Goal: Task Accomplishment & Management: Complete application form

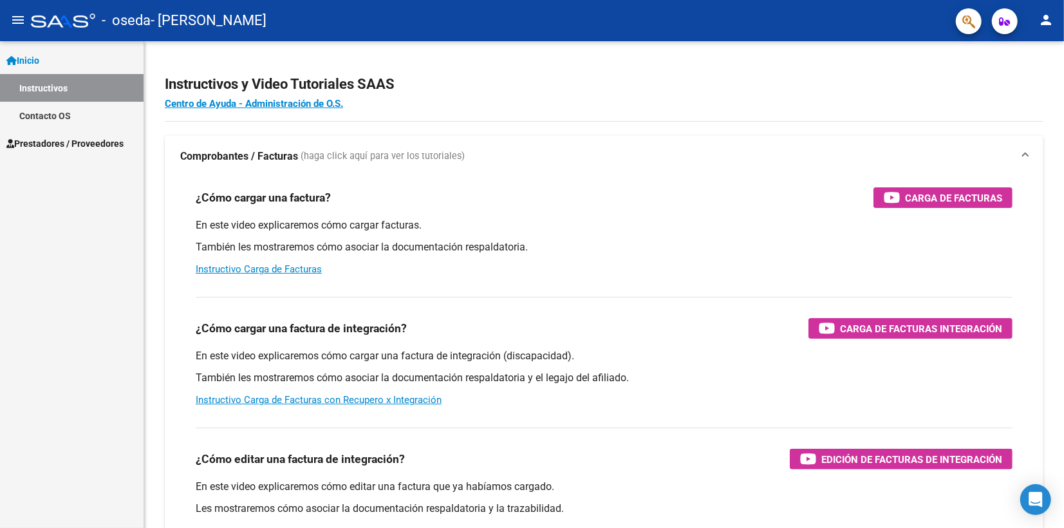
click at [70, 157] on div "Inicio Instructivos Contacto OS Prestadores / Proveedores Facturas - Listado/Ca…" at bounding box center [72, 284] width 144 height 486
click at [85, 150] on span "Prestadores / Proveedores" at bounding box center [64, 143] width 117 height 14
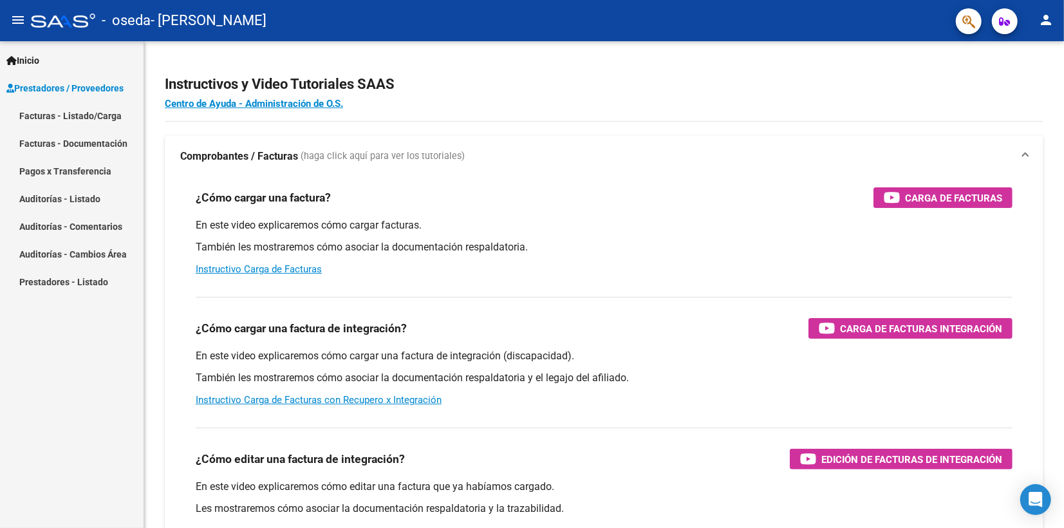
click at [109, 114] on link "Facturas - Listado/Carga" at bounding box center [72, 116] width 144 height 28
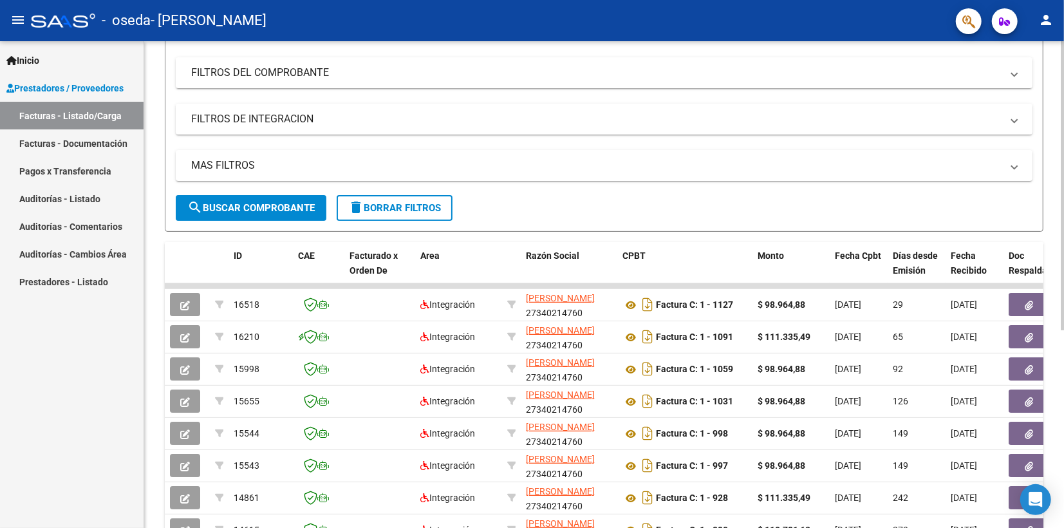
scroll to position [181, 0]
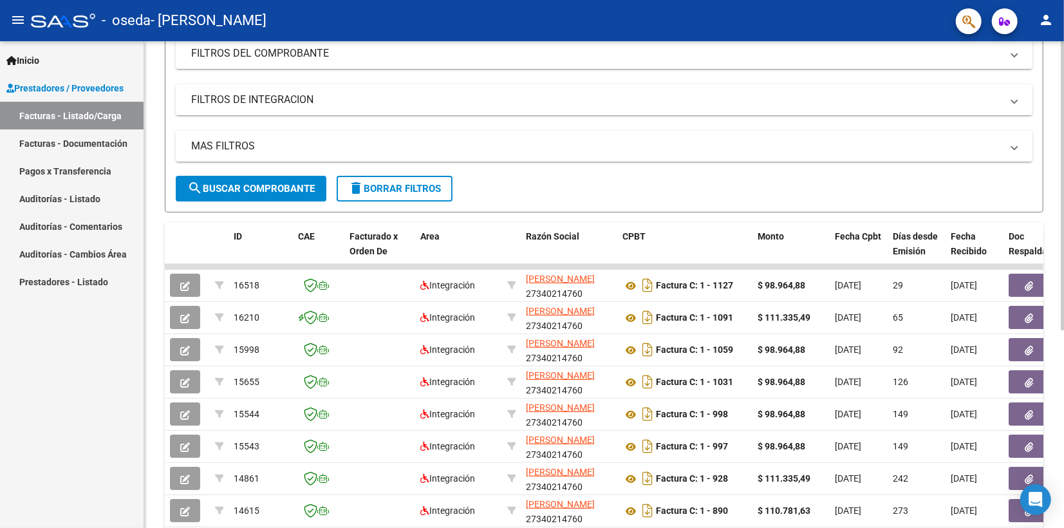
click at [1063, 317] on html "menu - oseda - [PERSON_NAME] person Inicio Instructivos Contacto OS Prestadores…" at bounding box center [532, 264] width 1064 height 528
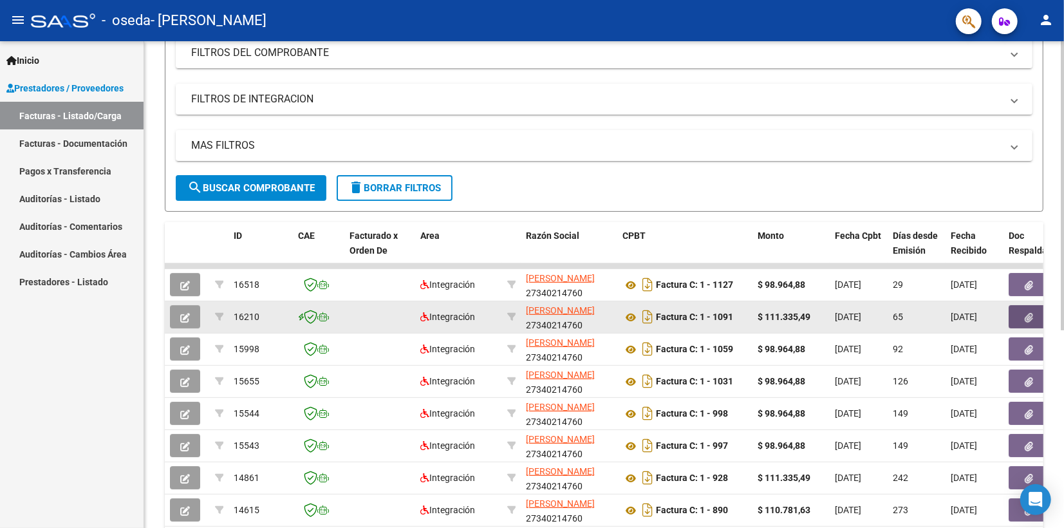
click at [1029, 313] on icon "button" at bounding box center [1029, 318] width 8 height 10
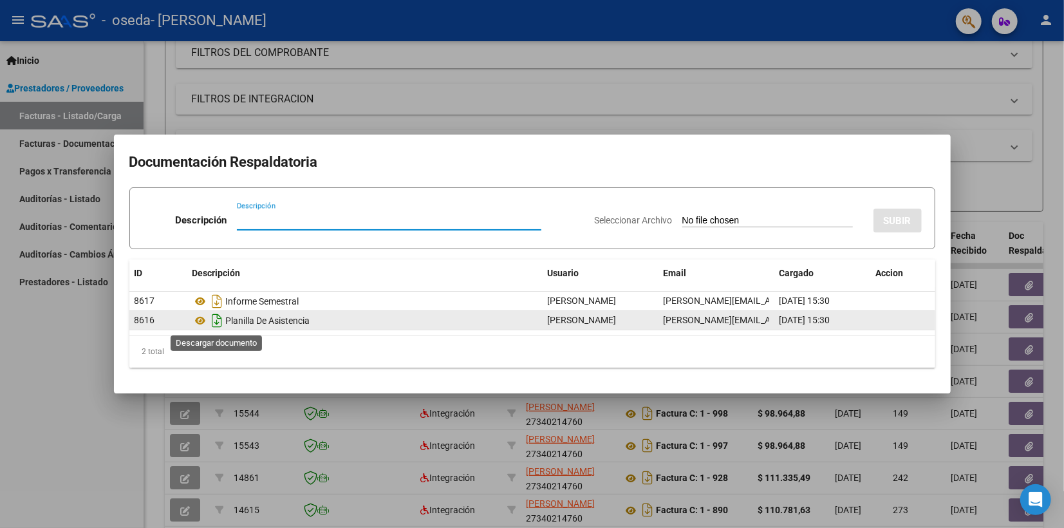
click at [216, 322] on icon "Descargar documento" at bounding box center [217, 320] width 17 height 21
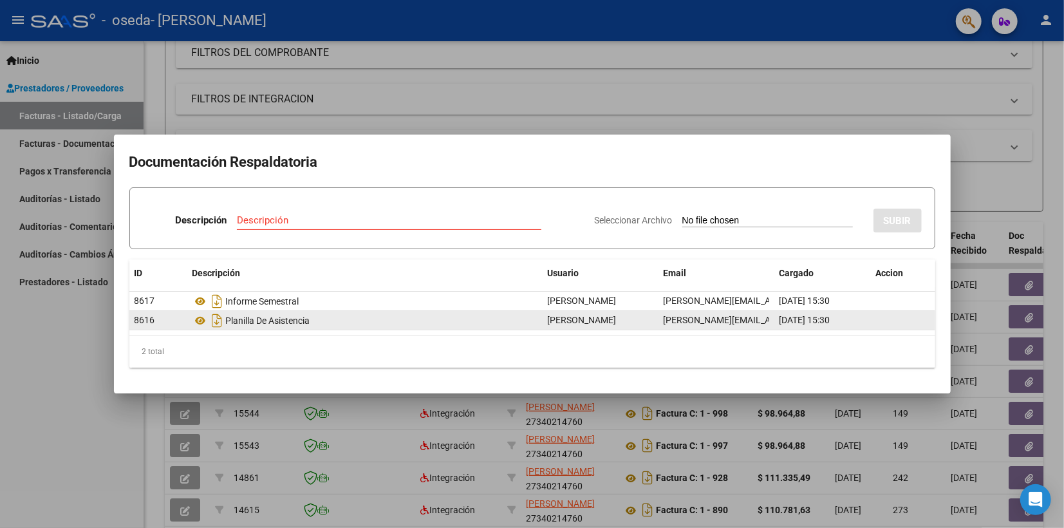
click at [485, 90] on div at bounding box center [532, 264] width 1064 height 528
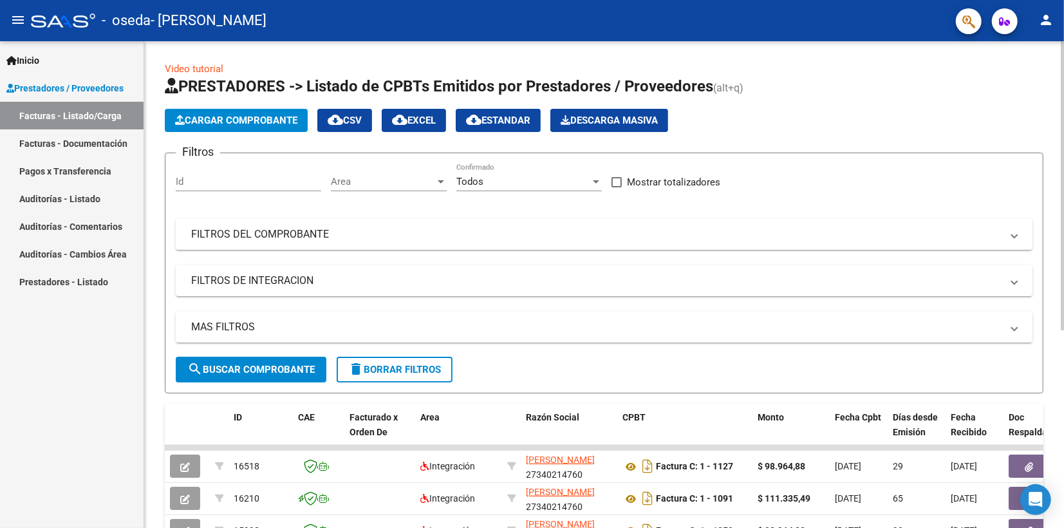
scroll to position [0, 0]
click at [257, 127] on button "Cargar Comprobante" at bounding box center [236, 120] width 143 height 23
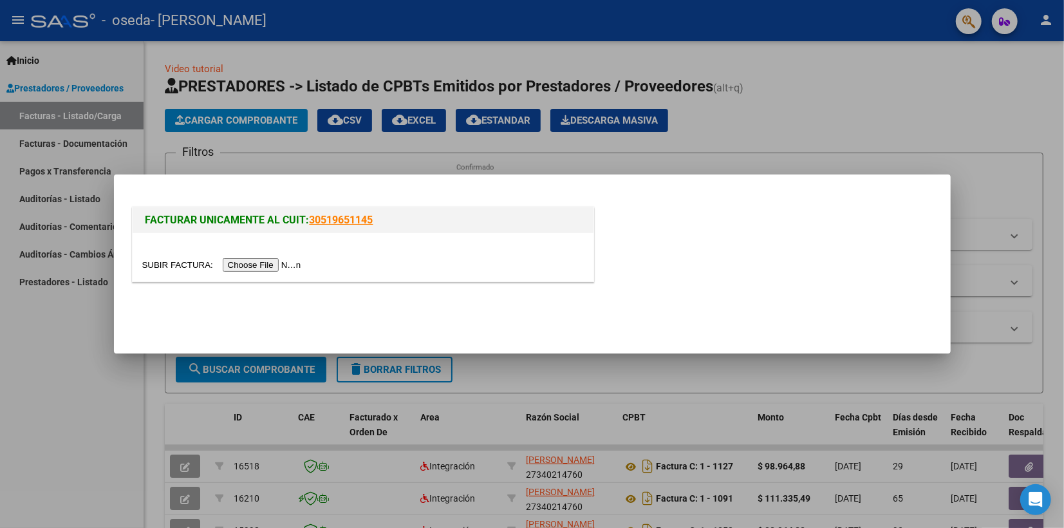
click at [254, 264] on input "file" at bounding box center [223, 265] width 163 height 14
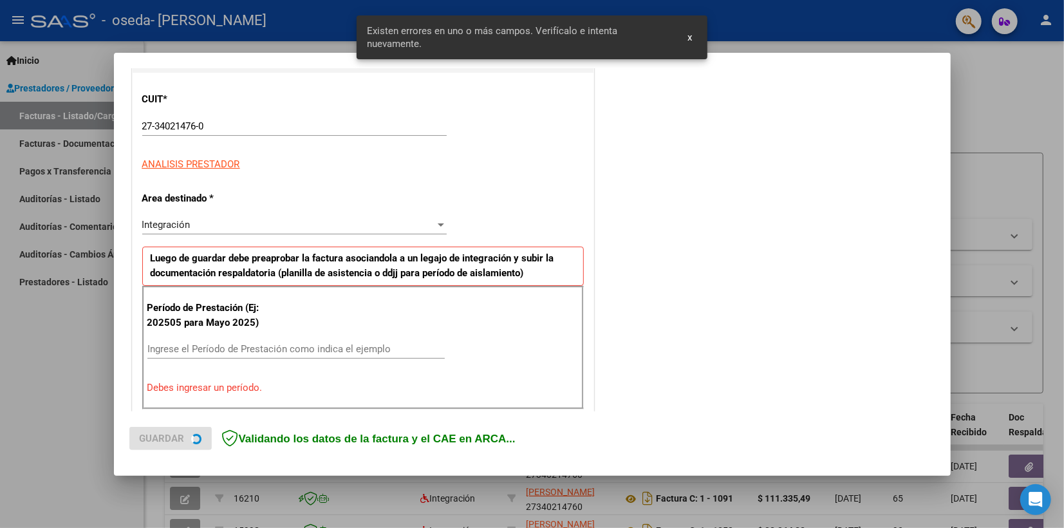
scroll to position [252, 0]
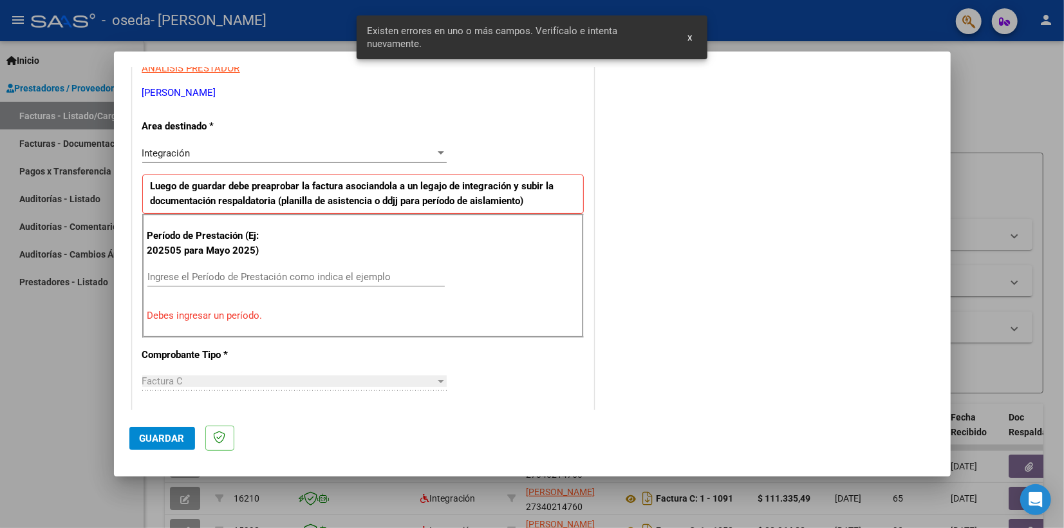
click at [210, 272] on input "Ingrese el Período de Prestación como indica el ejemplo" at bounding box center [295, 277] width 297 height 12
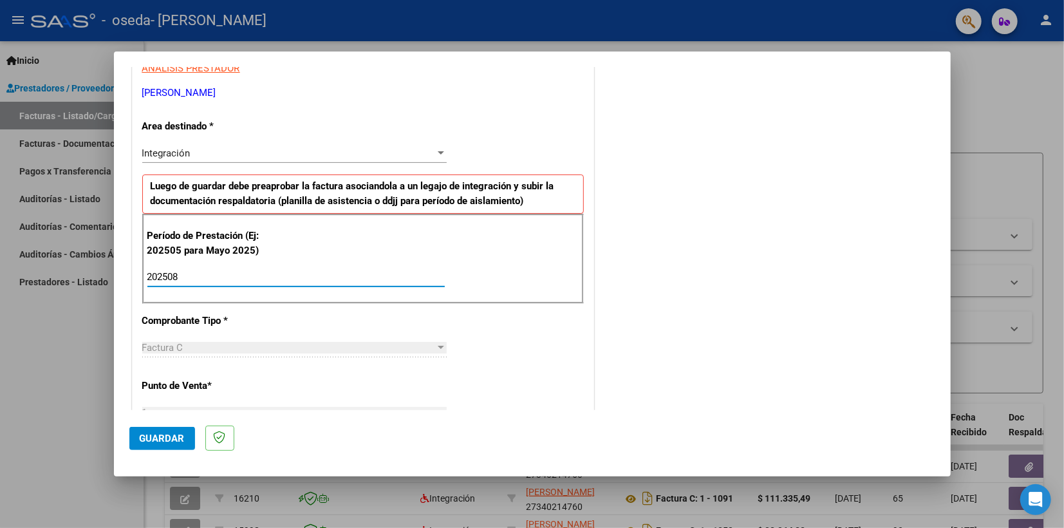
type input "202508"
click at [548, 347] on div "CUIT * 27-34021476-0 Ingresar CUIT ANALISIS PRESTADOR [PERSON_NAME] [PERSON_NAM…" at bounding box center [363, 461] width 461 height 968
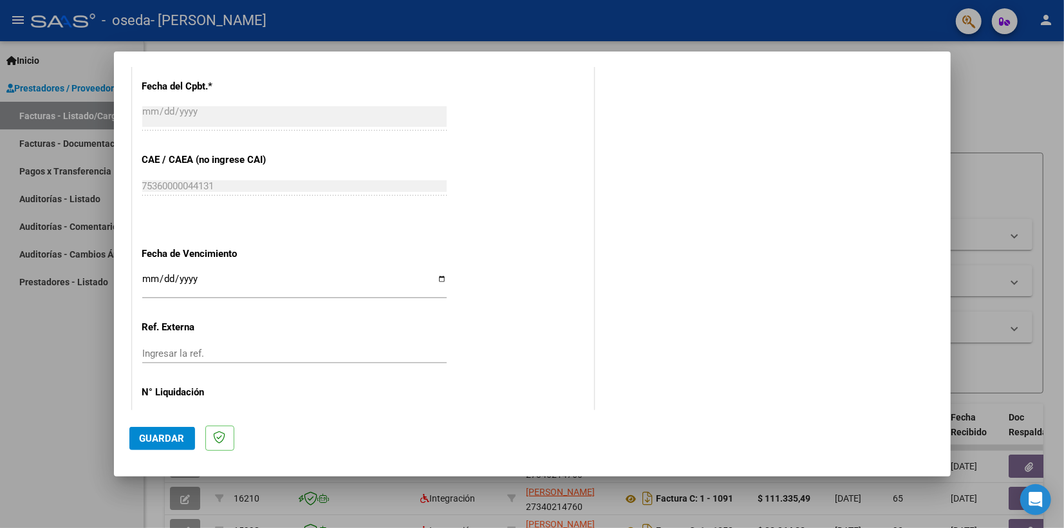
scroll to position [788, 0]
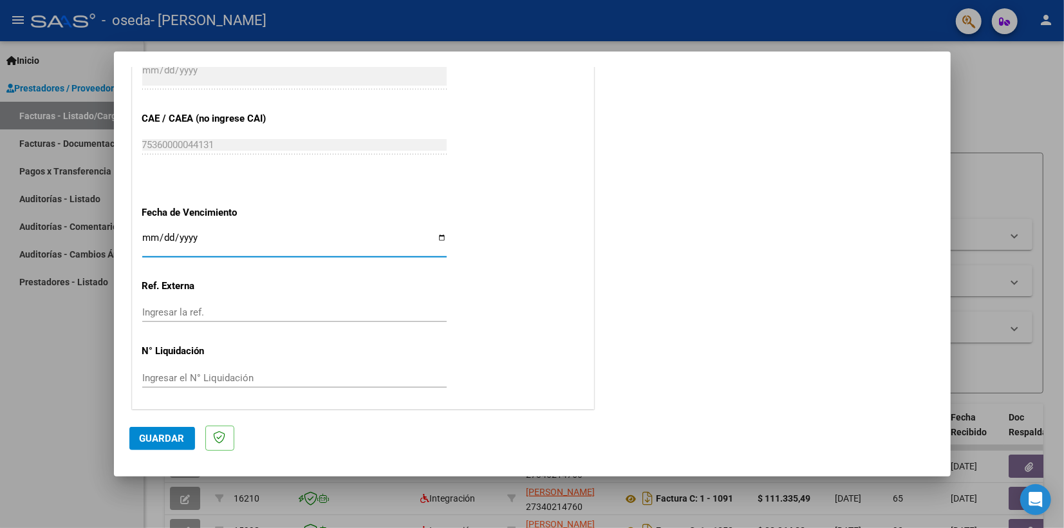
click at [145, 234] on input "Ingresar la fecha" at bounding box center [294, 242] width 304 height 21
type input "[DATE]"
click at [163, 439] on span "Guardar" at bounding box center [162, 438] width 45 height 12
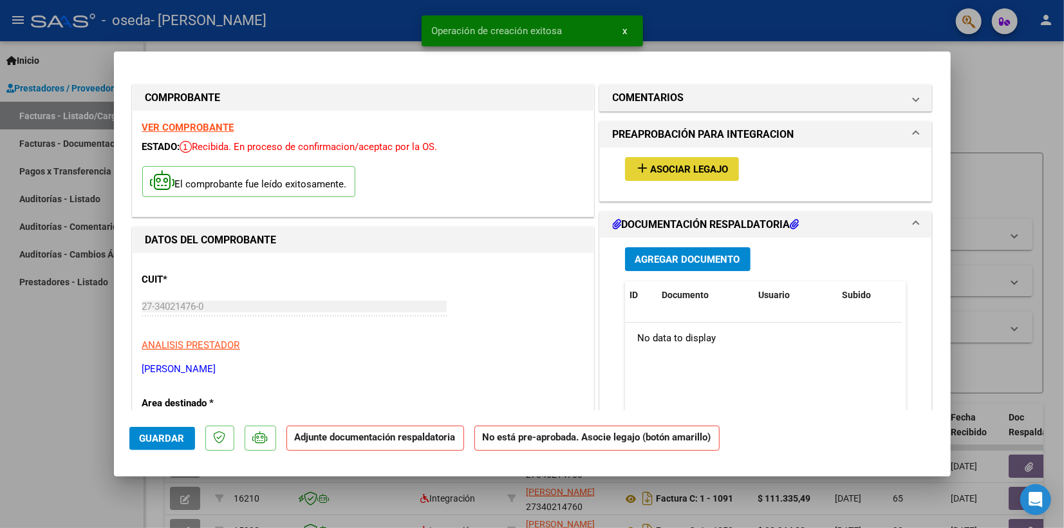
click at [649, 162] on button "add Asociar Legajo" at bounding box center [682, 169] width 114 height 24
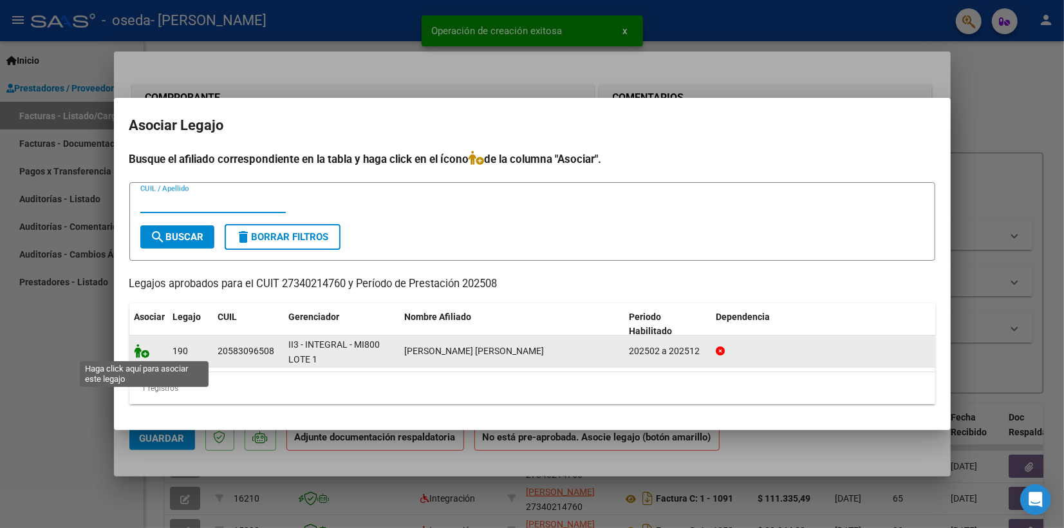
click at [142, 355] on icon at bounding box center [141, 351] width 15 height 14
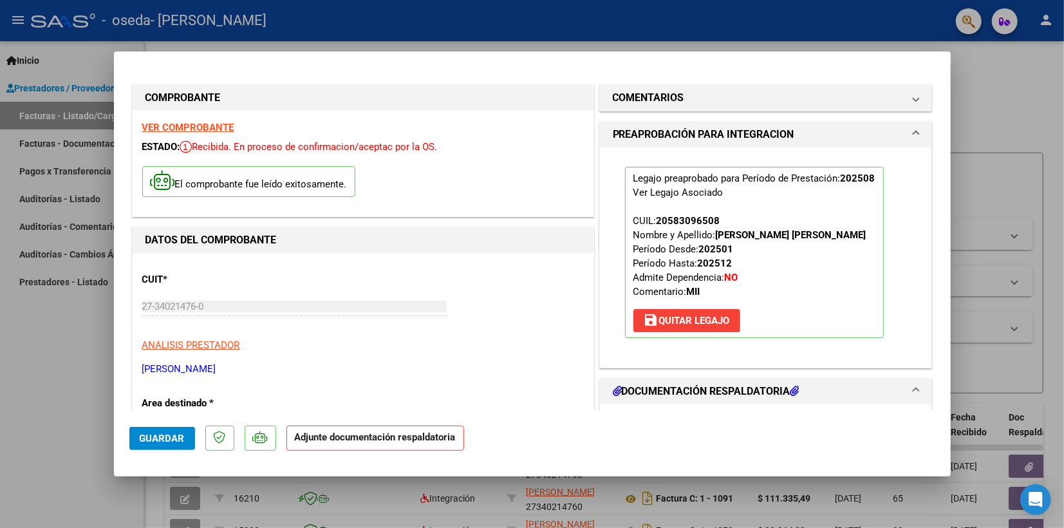
click at [142, 354] on div "CUIT * 27-34021476-0 Ingresar CUIT ANALISIS PRESTADOR [PERSON_NAME] [PERSON_NAM…" at bounding box center [362, 319] width 441 height 113
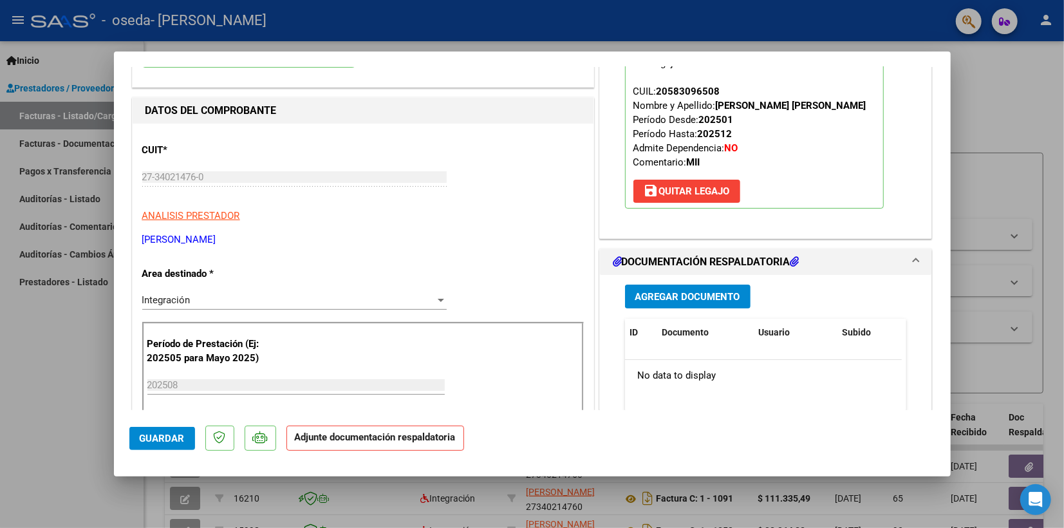
scroll to position [125, 0]
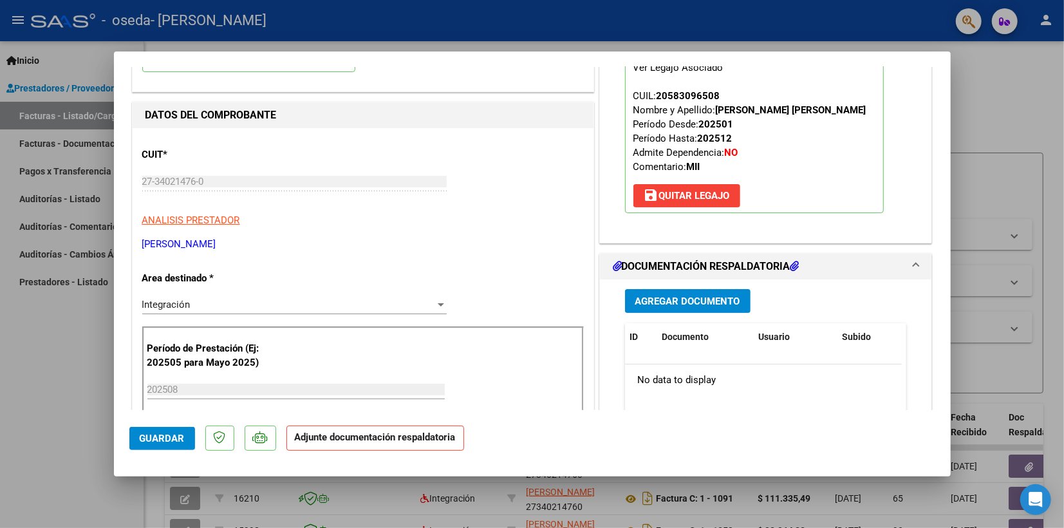
click at [663, 305] on span "Agregar Documento" at bounding box center [687, 301] width 105 height 12
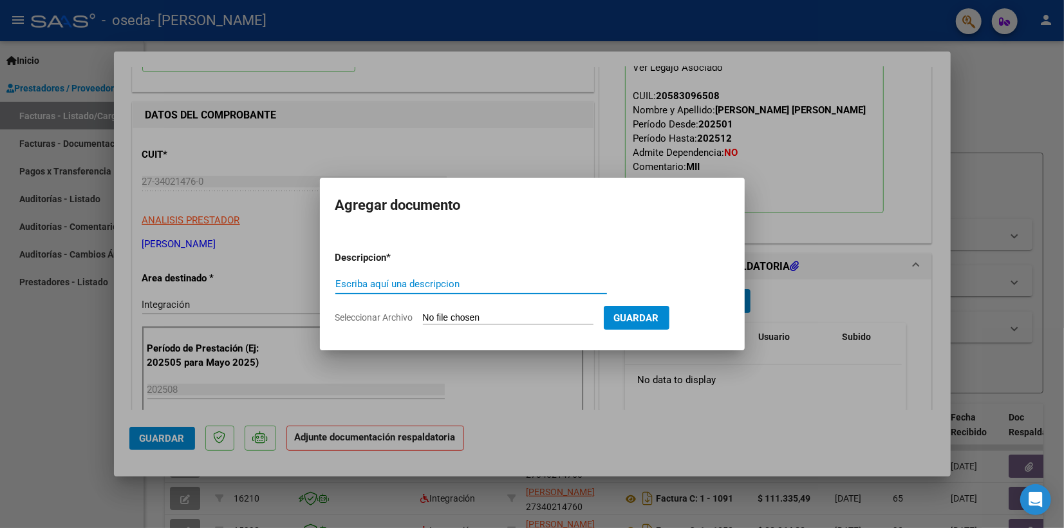
click at [417, 284] on input "Escriba aquí una descripcion" at bounding box center [471, 284] width 272 height 12
type input "PLANILLA DE ASISTENCIA"
click at [559, 322] on input "Seleccionar Archivo" at bounding box center [508, 318] width 171 height 12
type input "C:\fakepath\[PERSON_NAME] - PLANILLA DE ASISTENCIA - [DATE].pdf"
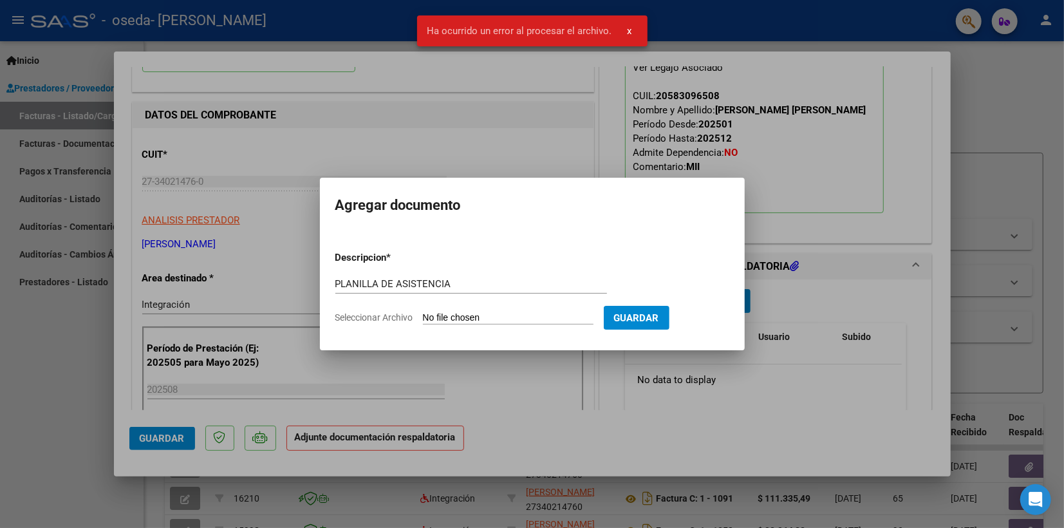
click at [659, 317] on span "Guardar" at bounding box center [636, 318] width 45 height 12
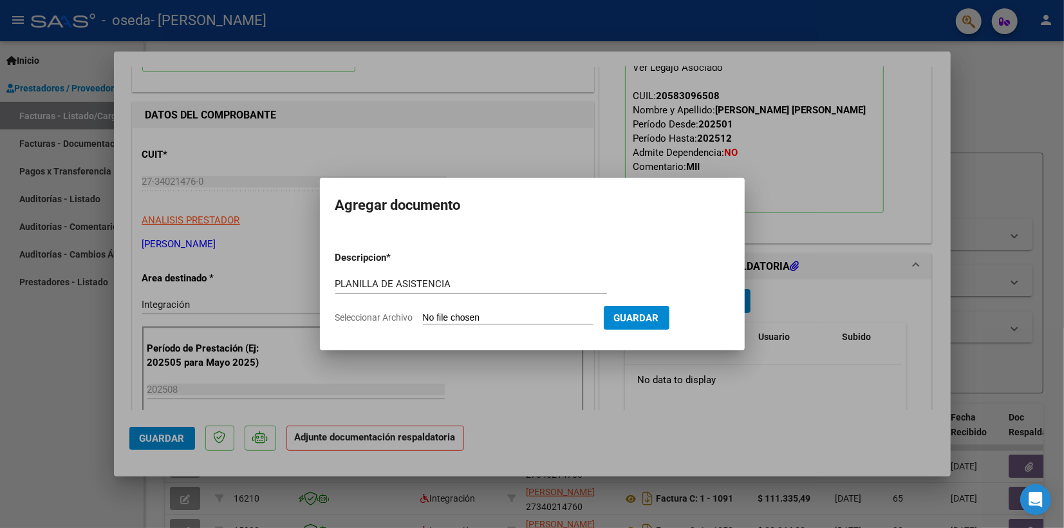
click at [591, 320] on input "Seleccionar Archivo" at bounding box center [508, 318] width 171 height 12
type input "C:\fakepath\[PERSON_NAME] - PLANILLA DE ASISTENCIA - [DATE].pdf"
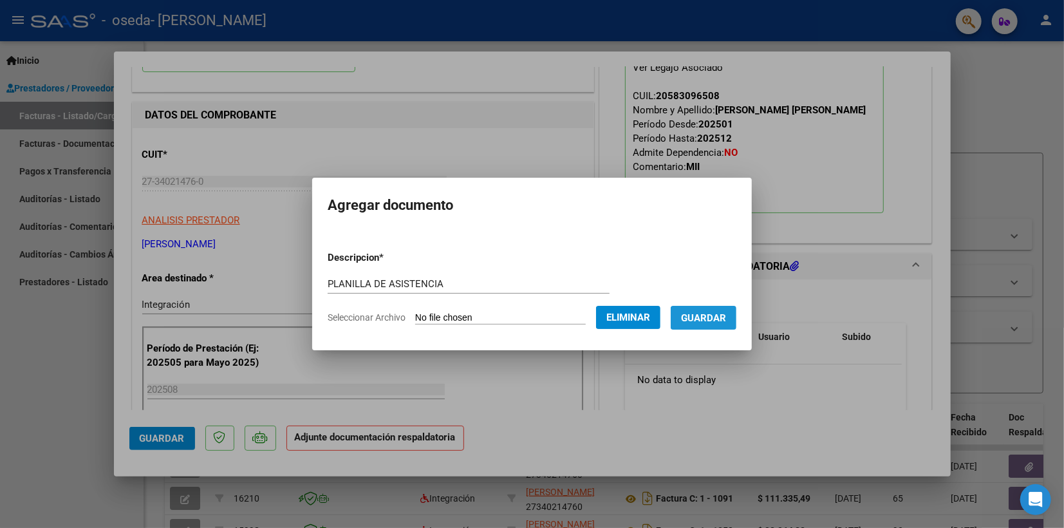
click at [725, 317] on span "Guardar" at bounding box center [703, 318] width 45 height 12
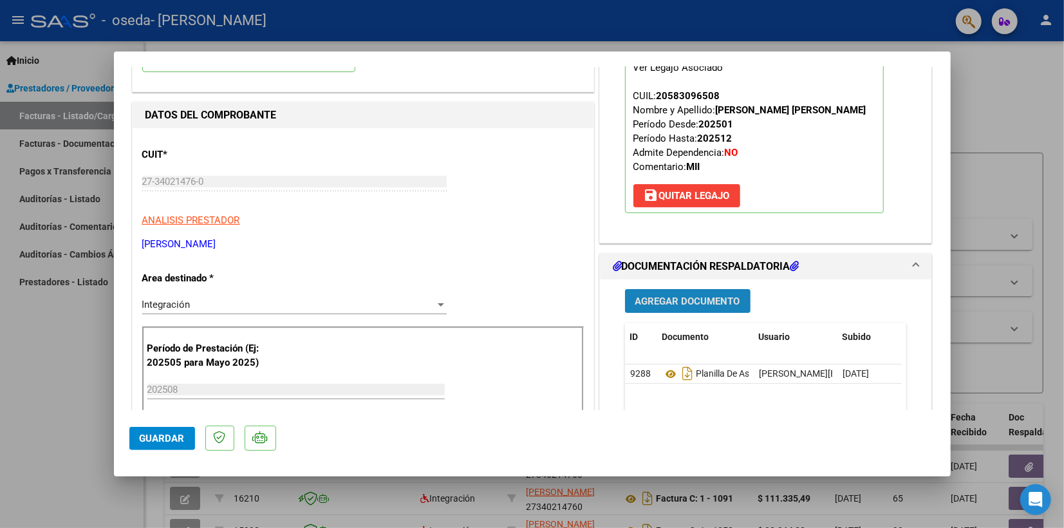
click at [663, 302] on span "Agregar Documento" at bounding box center [687, 301] width 105 height 12
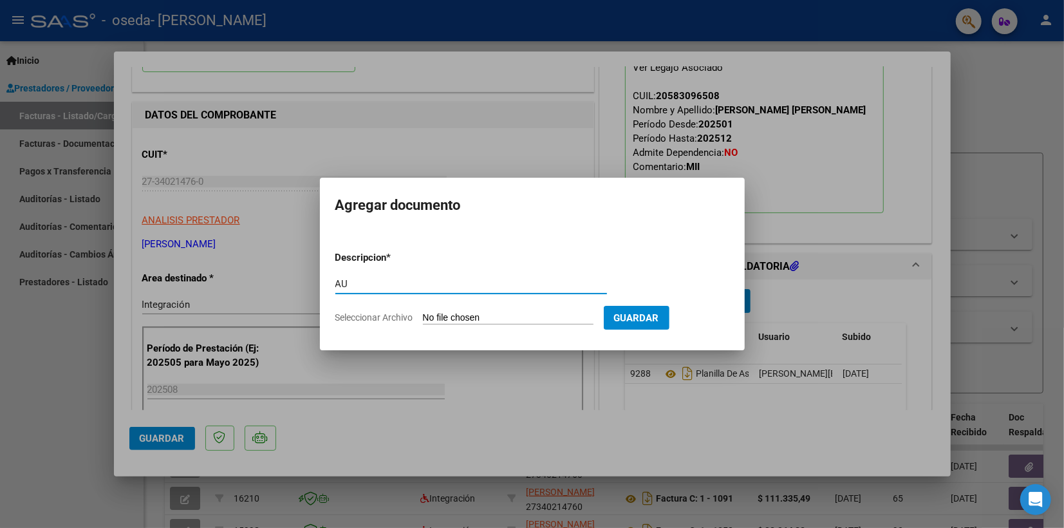
type input "AUTORIZACION"
click at [499, 316] on input "Seleccionar Archivo" at bounding box center [508, 318] width 171 height 12
type input "C:\fakepath\[PERSON_NAME] - TO 2 SEM.pdf"
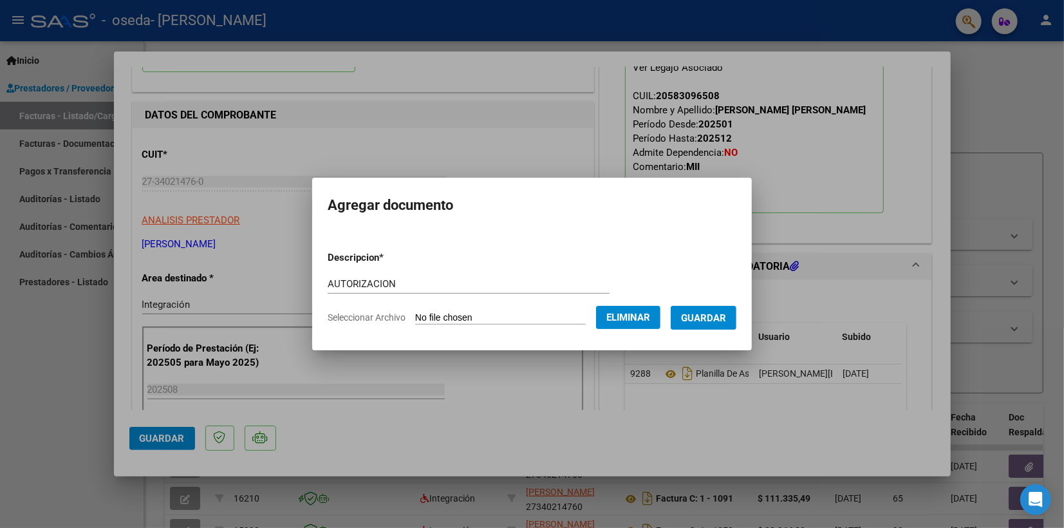
click at [726, 320] on span "Guardar" at bounding box center [703, 318] width 45 height 12
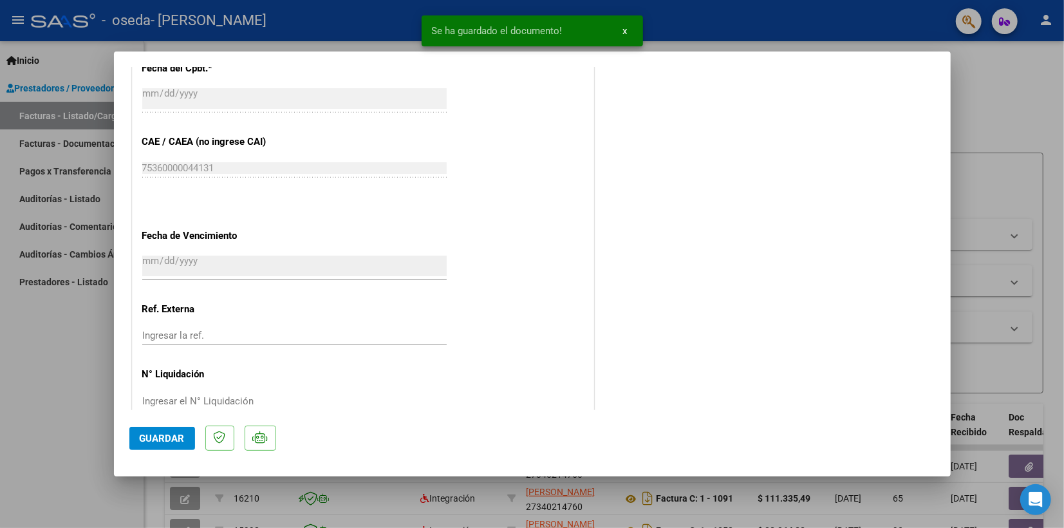
scroll to position [808, 0]
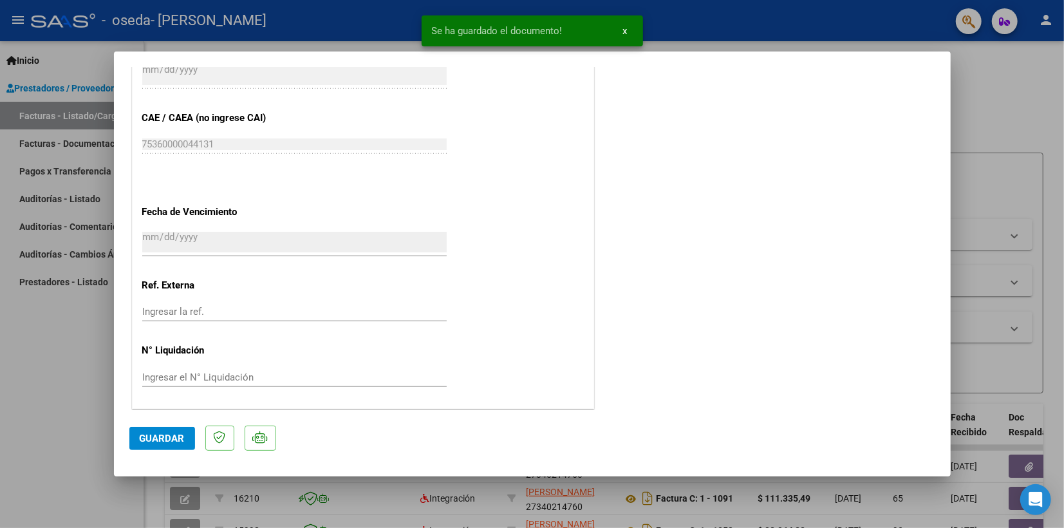
click at [172, 438] on span "Guardar" at bounding box center [162, 438] width 45 height 12
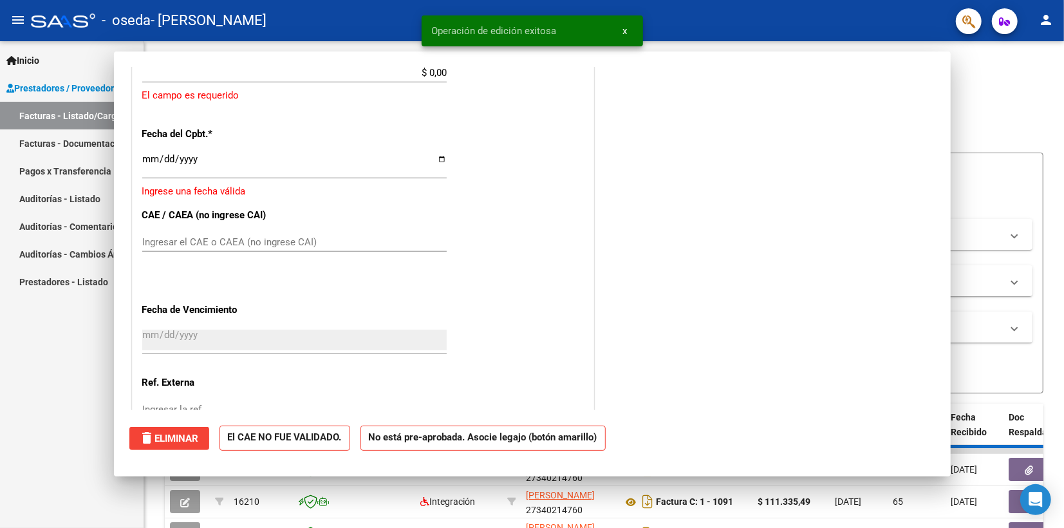
scroll to position [0, 0]
